Goal: Navigation & Orientation: Find specific page/section

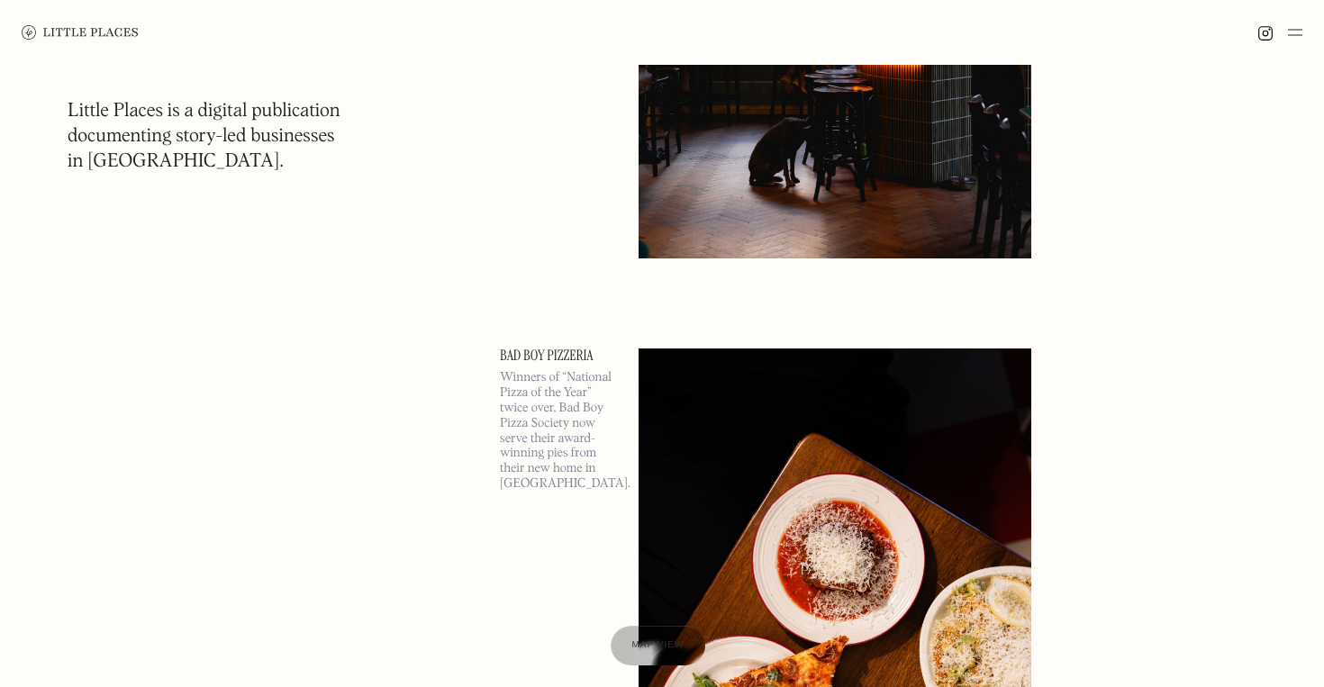
scroll to position [485, 0]
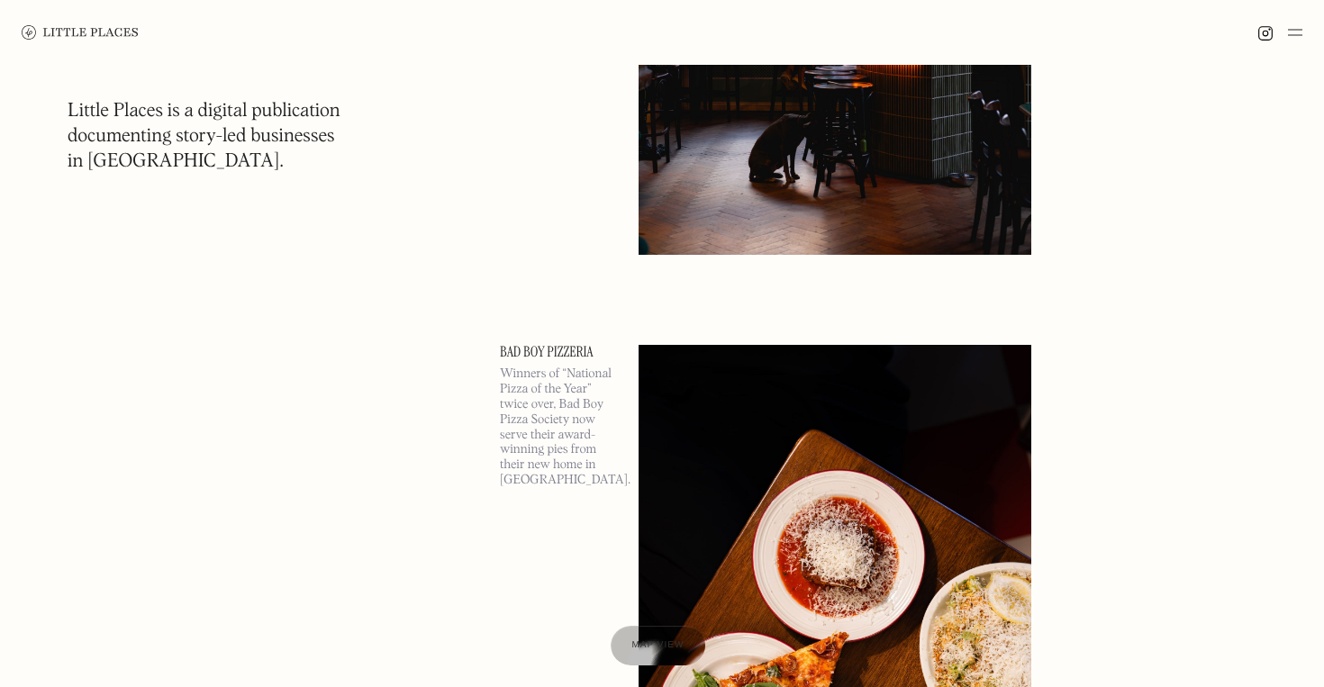
click at [732, 395] on img at bounding box center [834, 628] width 393 height 567
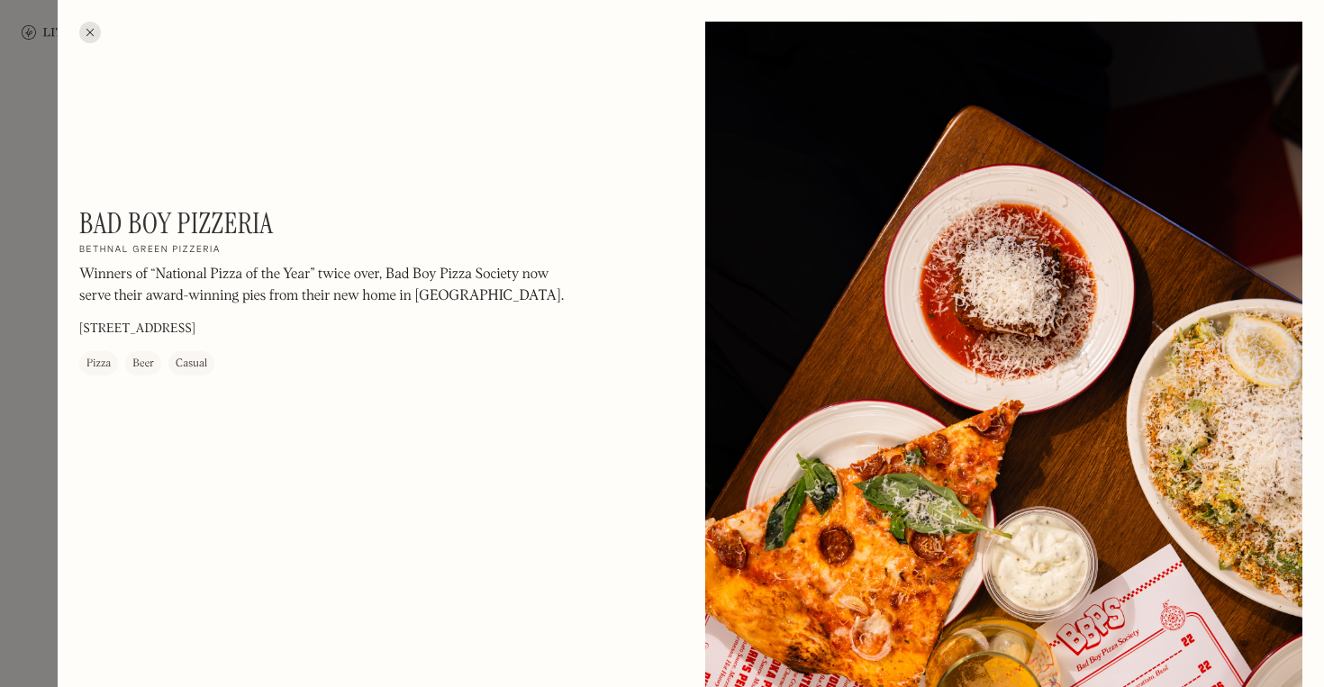
click at [46, 463] on div at bounding box center [662, 343] width 1324 height 687
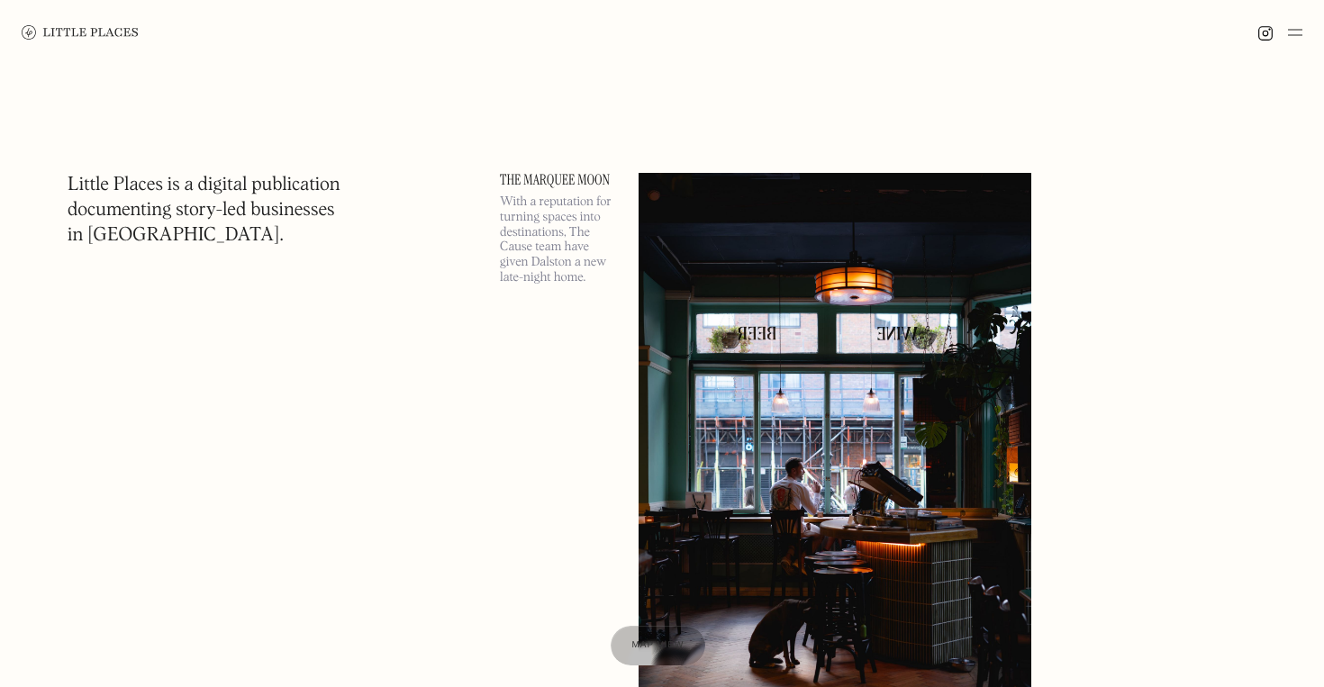
click at [1300, 32] on img at bounding box center [1295, 33] width 14 height 22
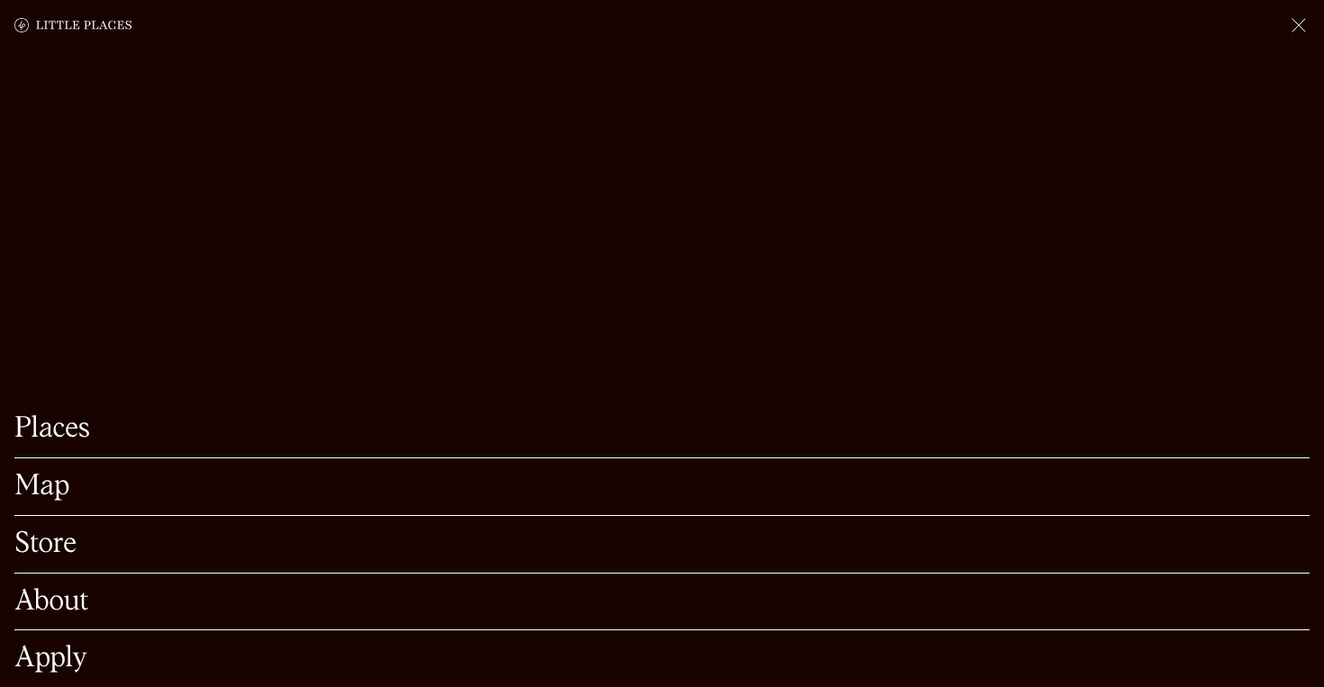
click at [57, 481] on link "Map" at bounding box center [661, 487] width 1295 height 28
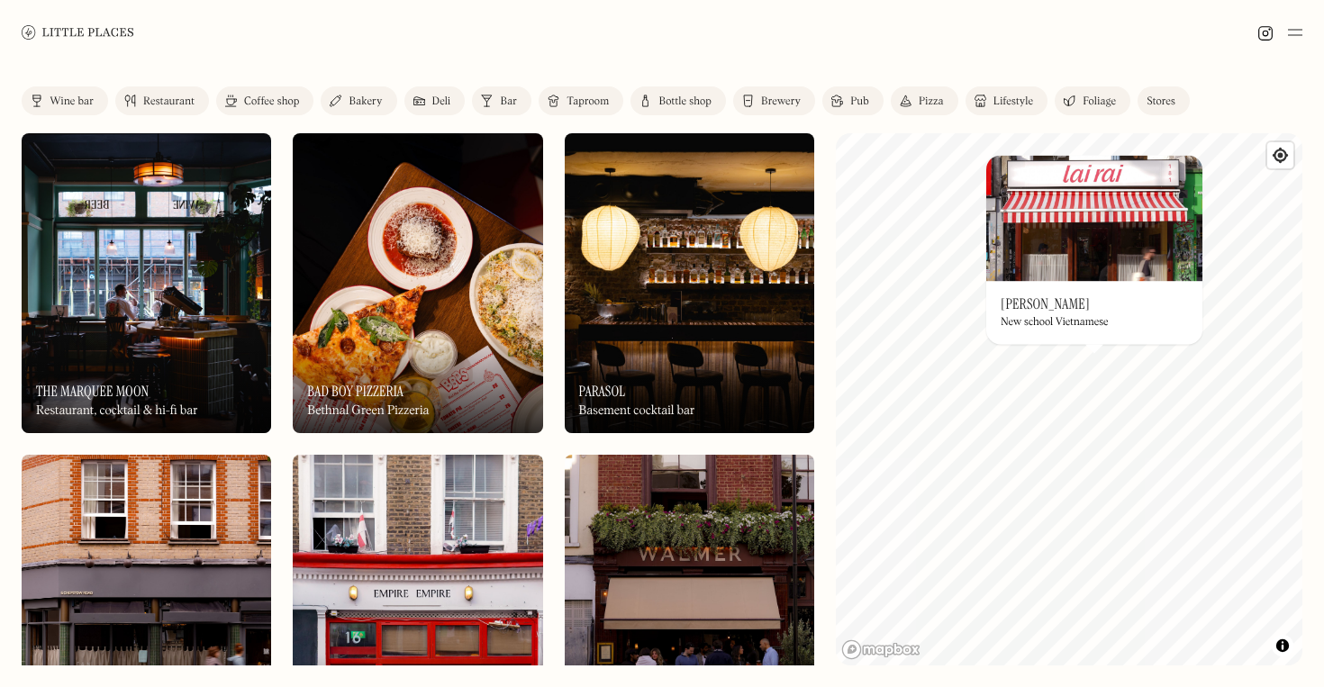
click at [496, 104] on link "Bar" at bounding box center [501, 100] width 59 height 29
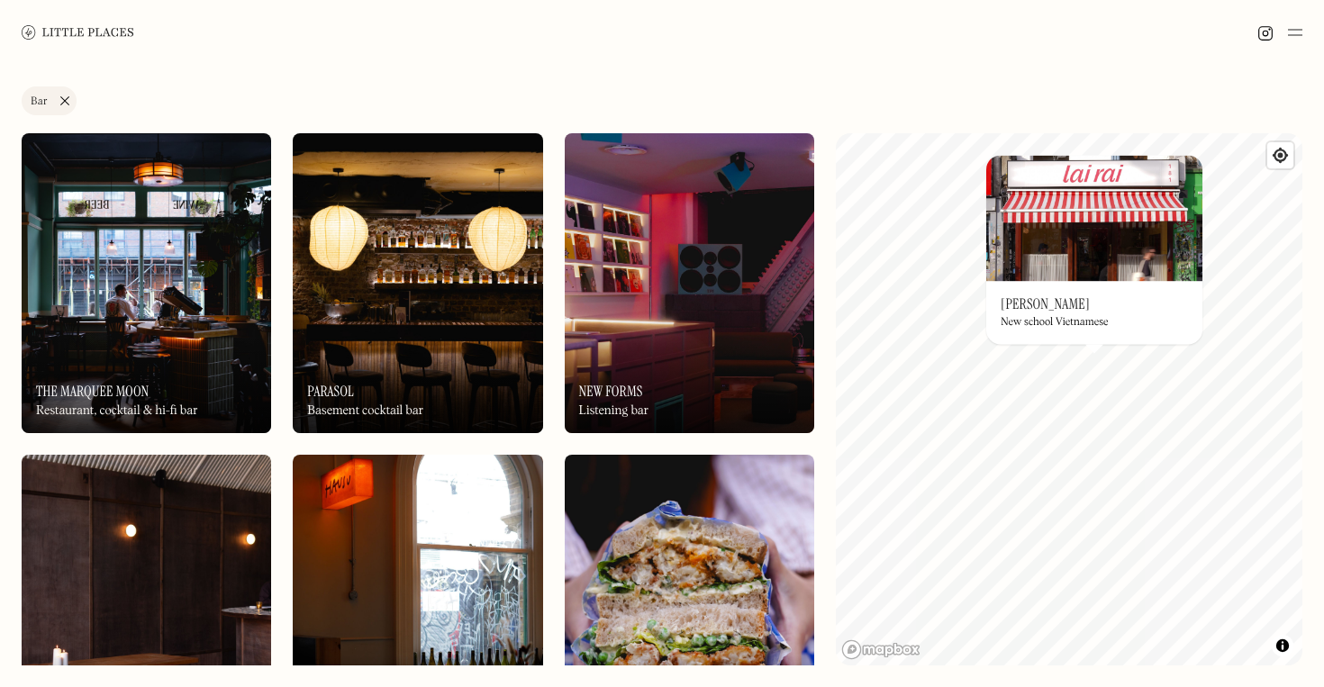
click at [62, 100] on link "Bar" at bounding box center [49, 100] width 55 height 29
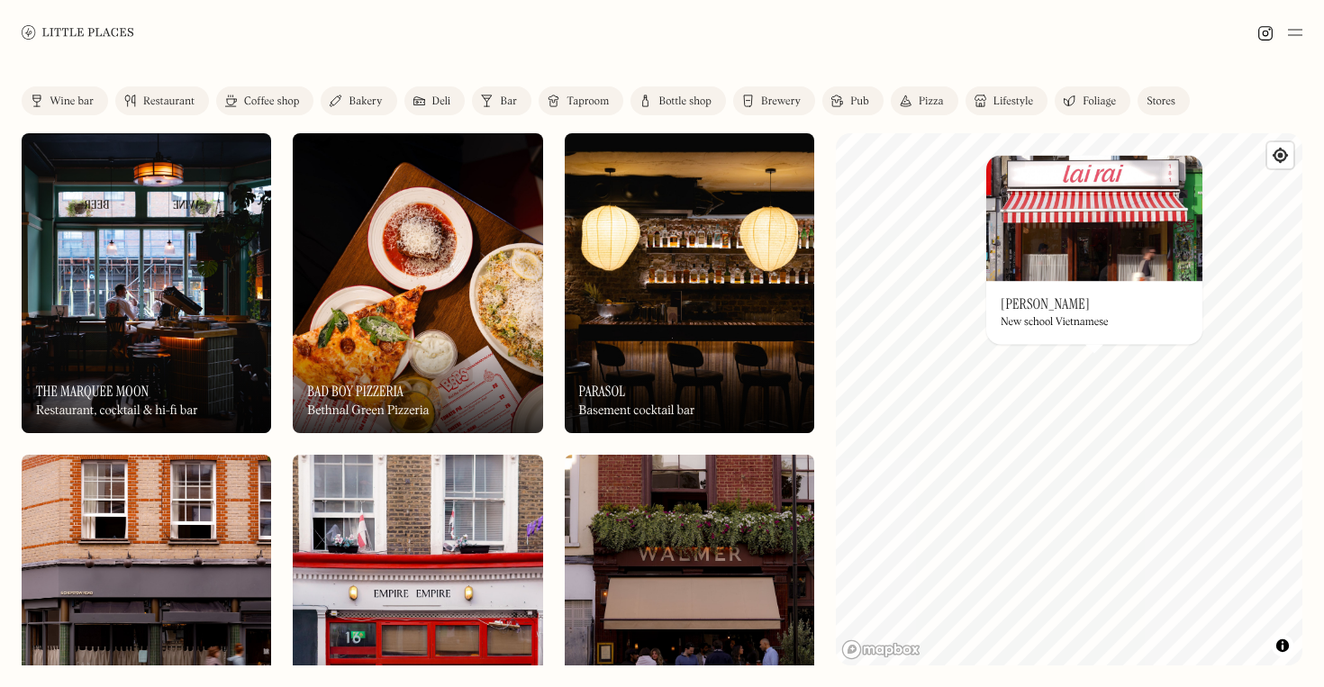
click at [154, 100] on div "Restaurant" at bounding box center [168, 101] width 51 height 11
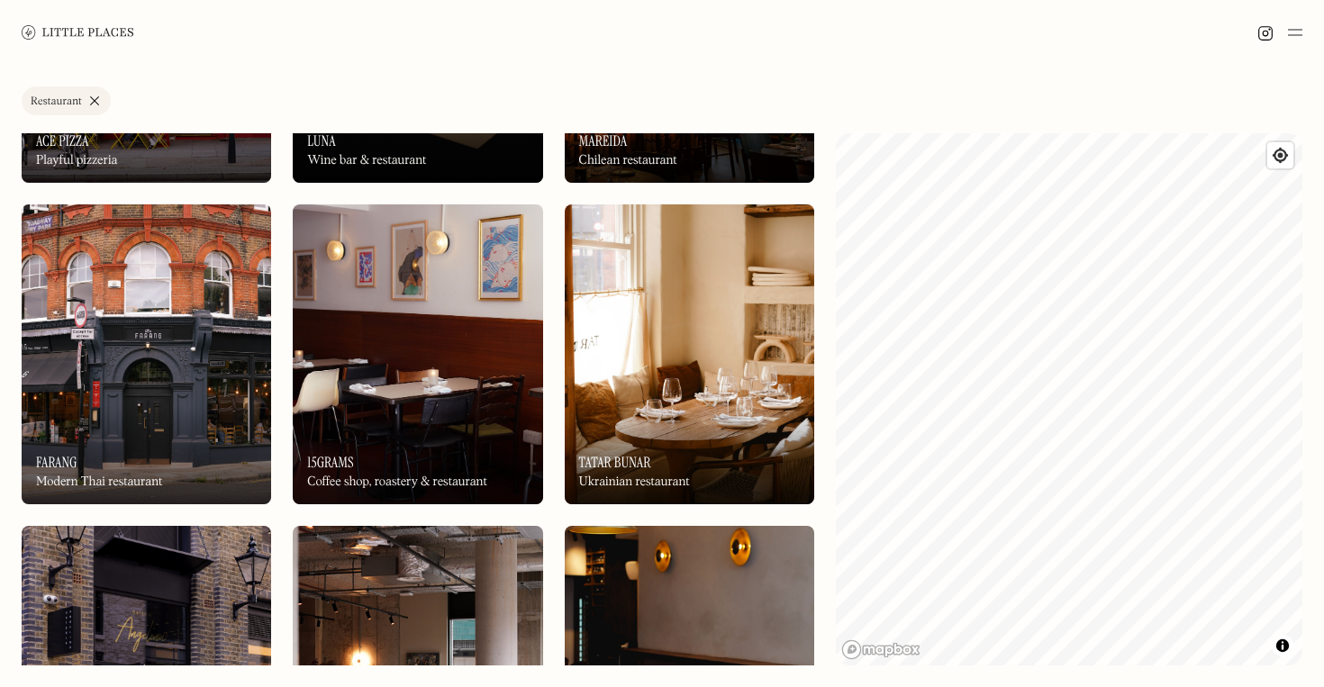
scroll to position [898, 0]
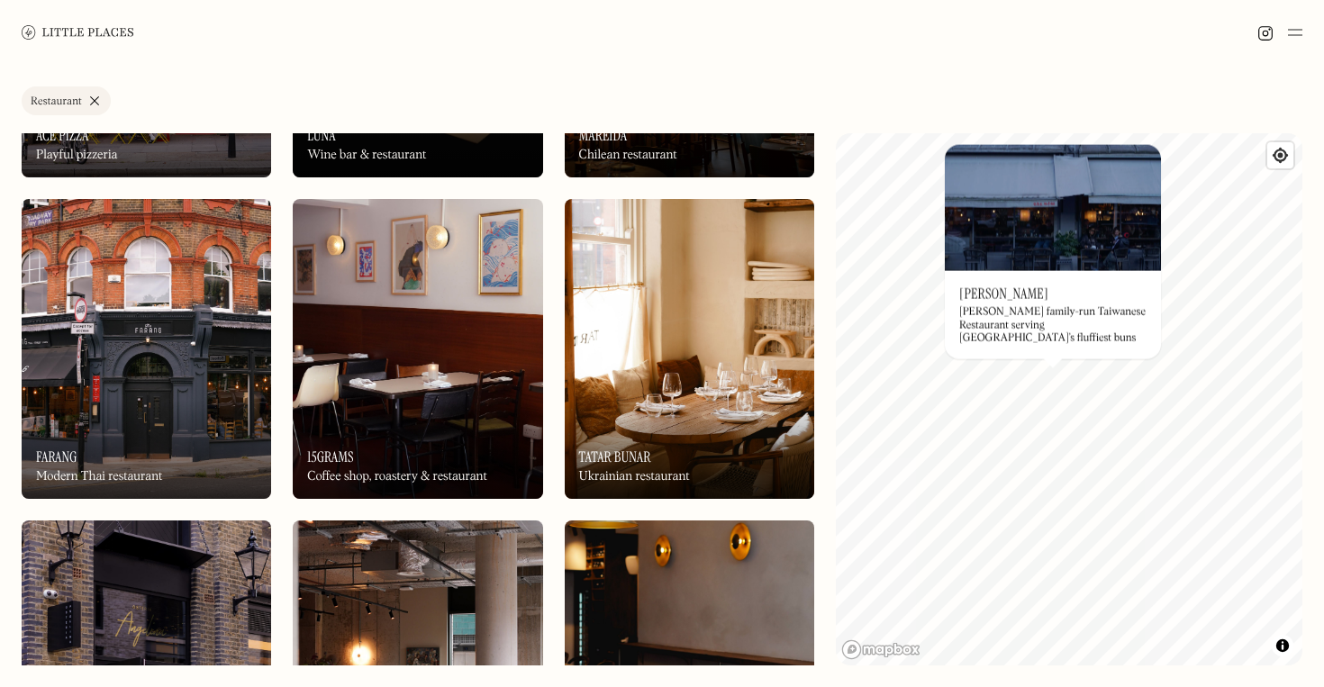
click at [967, 342] on div "© Mapbox © OpenStreetMap Improve this map On Our Radar [PERSON_NAME] family-run…" at bounding box center [1069, 399] width 466 height 532
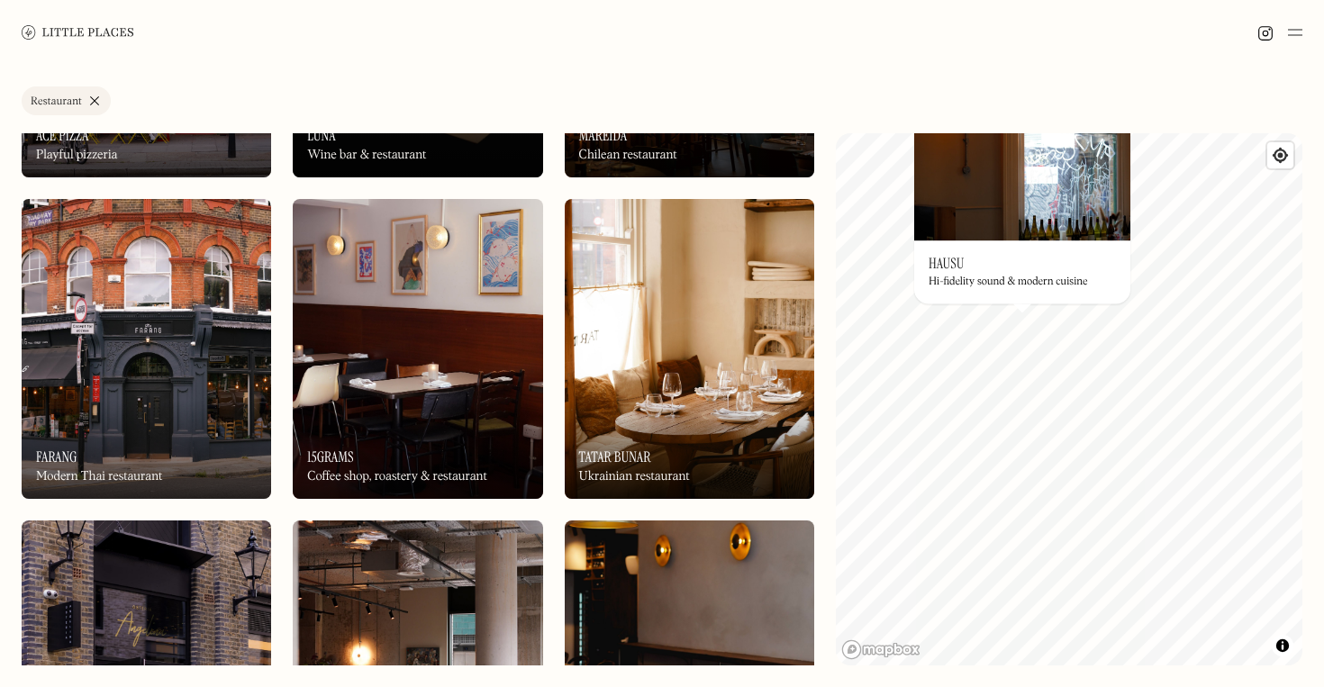
click at [1007, 279] on div "Hi-fidelity sound & modern cuisine" at bounding box center [1007, 282] width 158 height 13
